Goal: Information Seeking & Learning: Learn about a topic

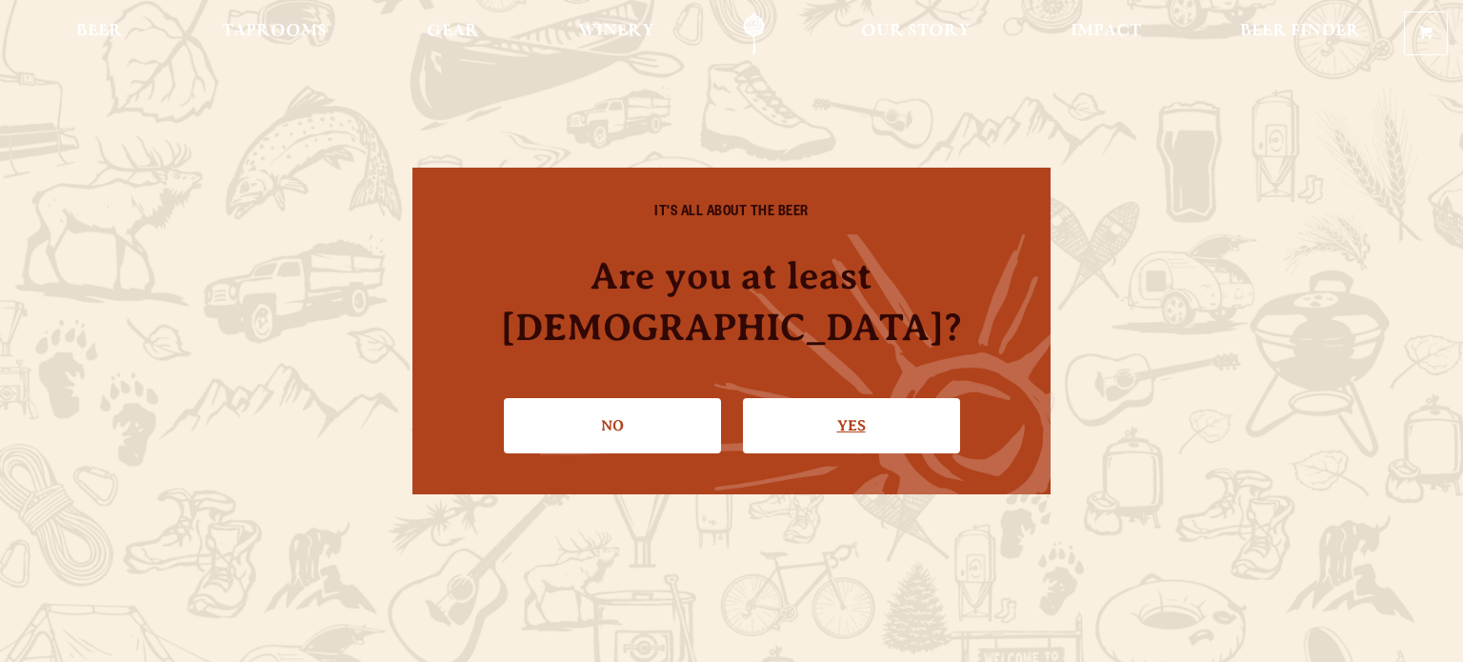
click at [850, 410] on link "Yes" at bounding box center [851, 425] width 217 height 55
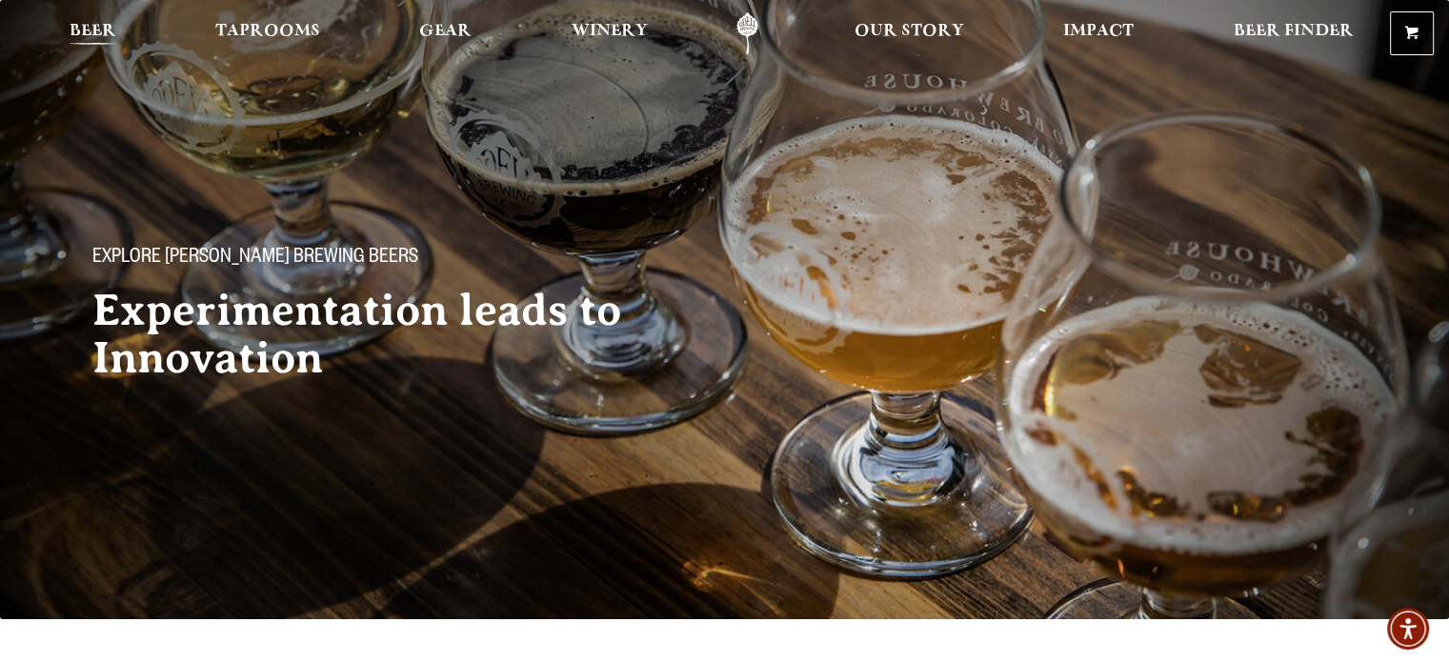
click at [110, 35] on span "Beer" at bounding box center [93, 31] width 47 height 15
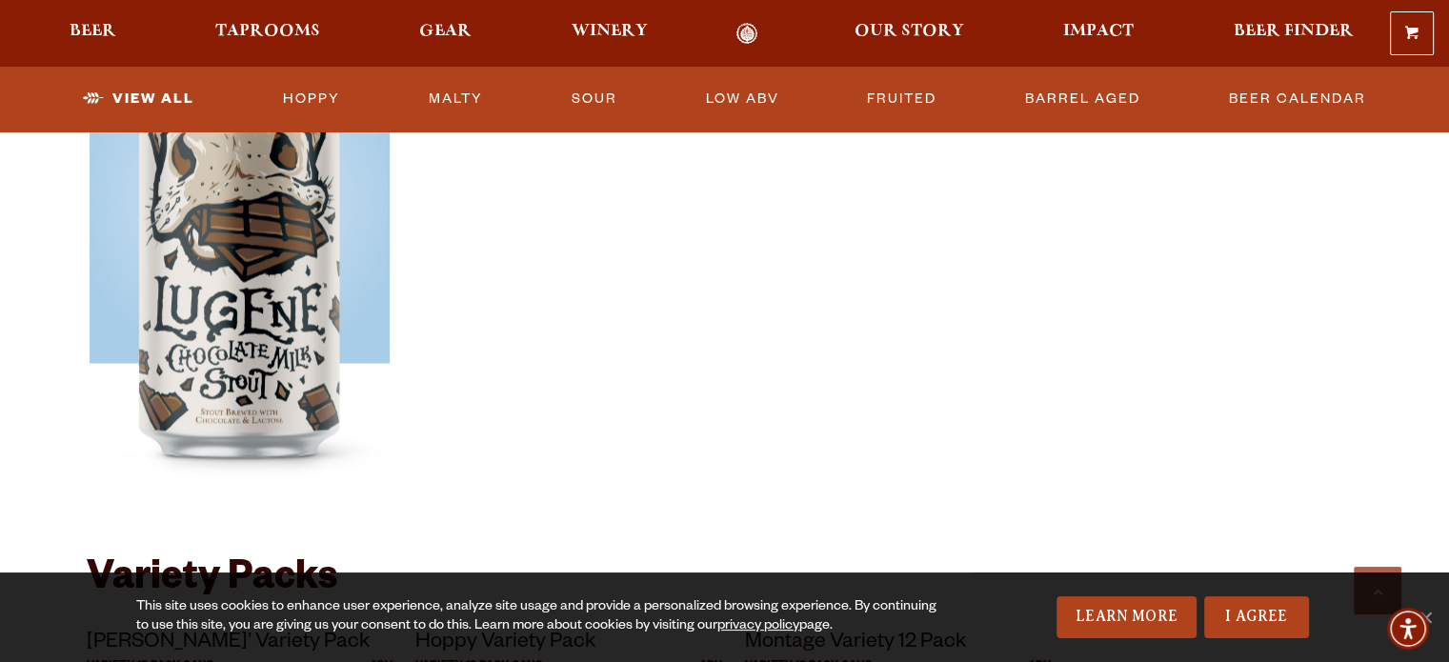
scroll to position [3397, 0]
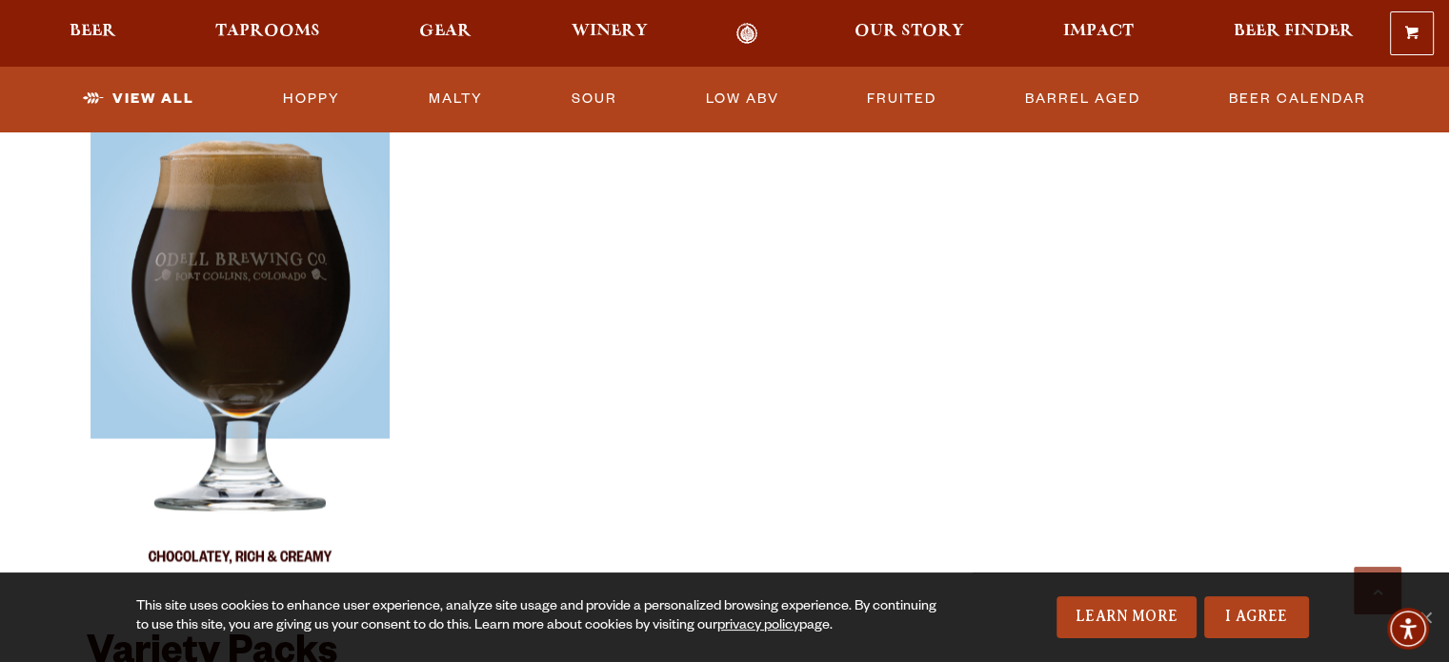
click at [312, 418] on div at bounding box center [240, 348] width 307 height 476
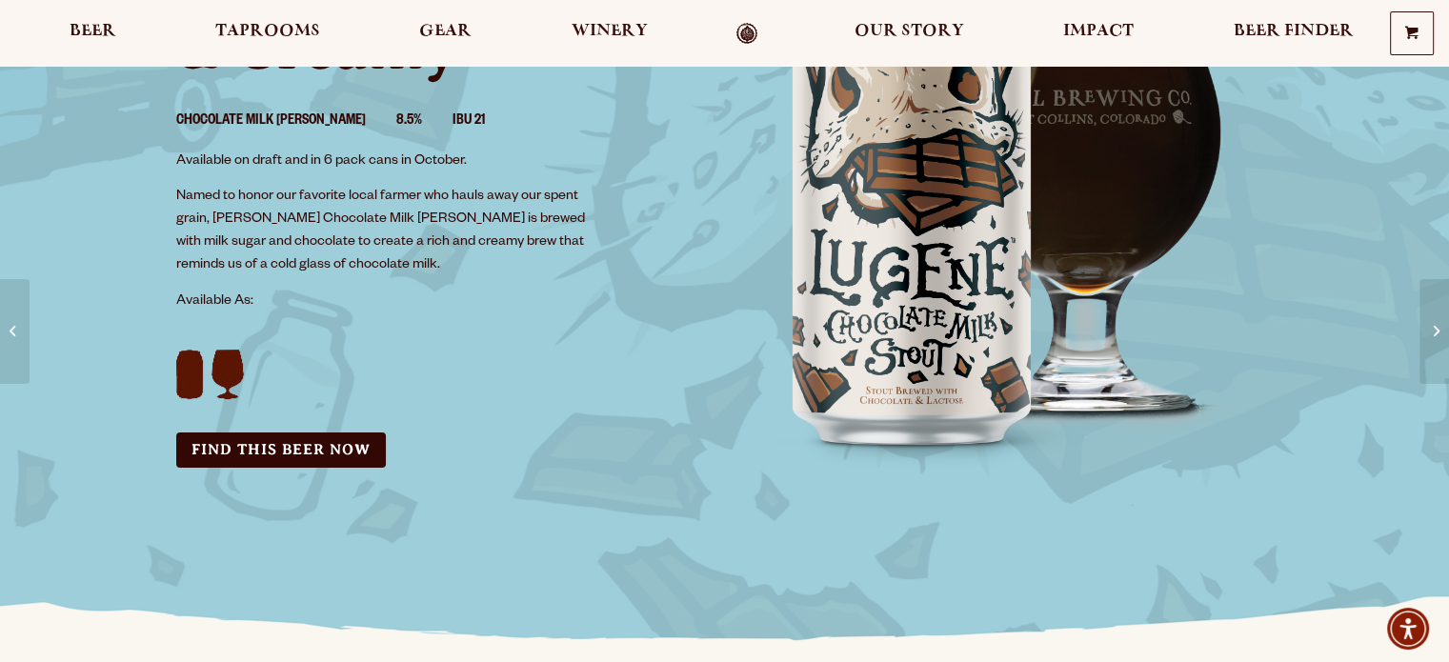
scroll to position [321, 0]
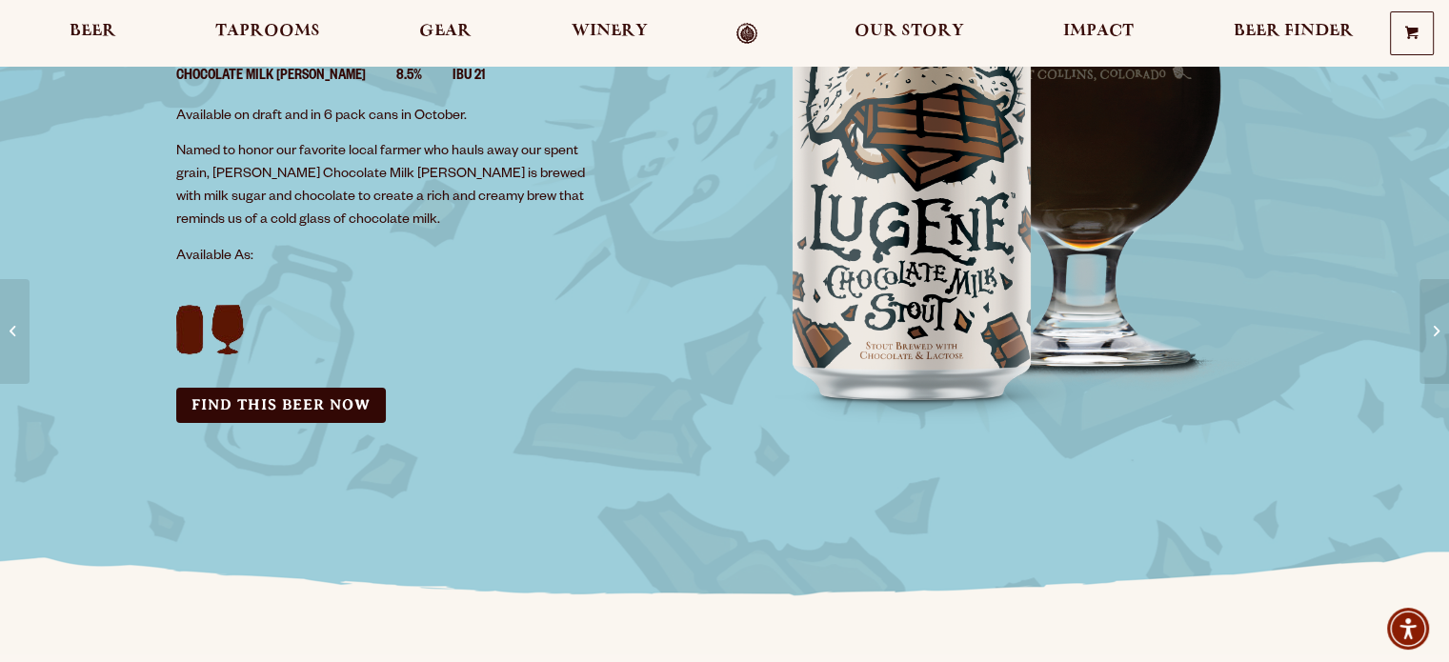
click at [202, 337] on img "Lugene Bottle Label Art" at bounding box center [242, 318] width 132 height 72
click at [261, 339] on img "Lugene Bottle Label Art" at bounding box center [242, 318] width 132 height 72
